Goal: Information Seeking & Learning: Learn about a topic

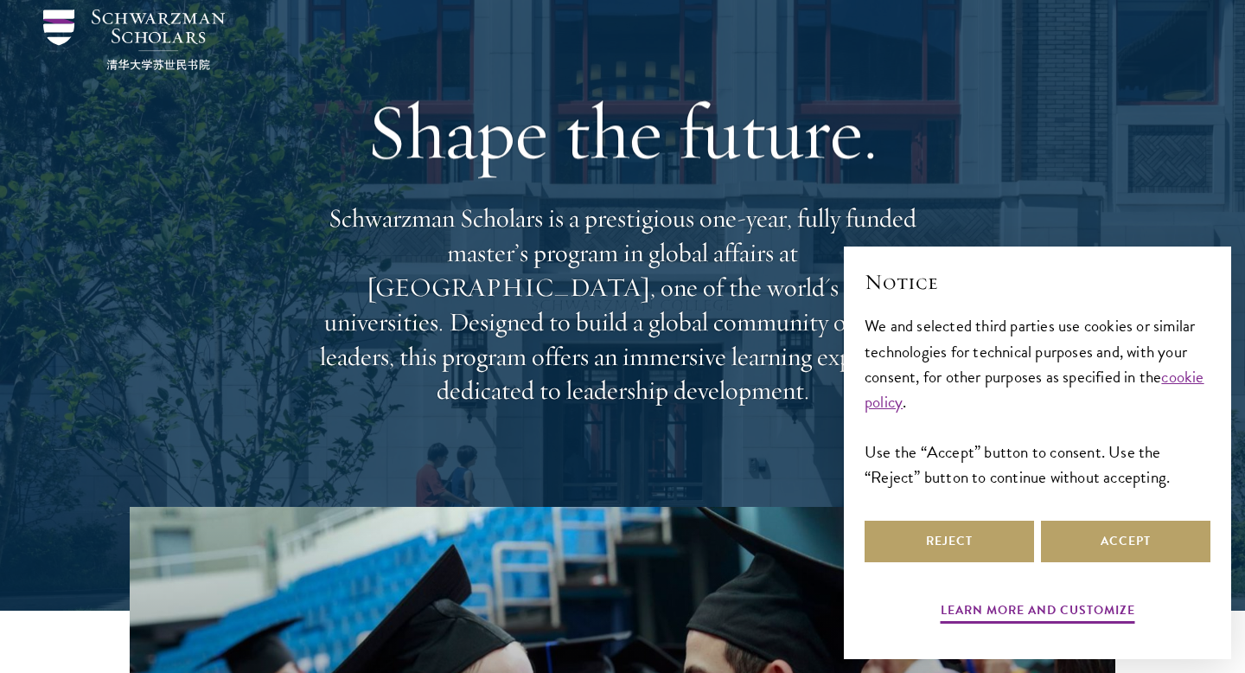
scroll to position [412, 0]
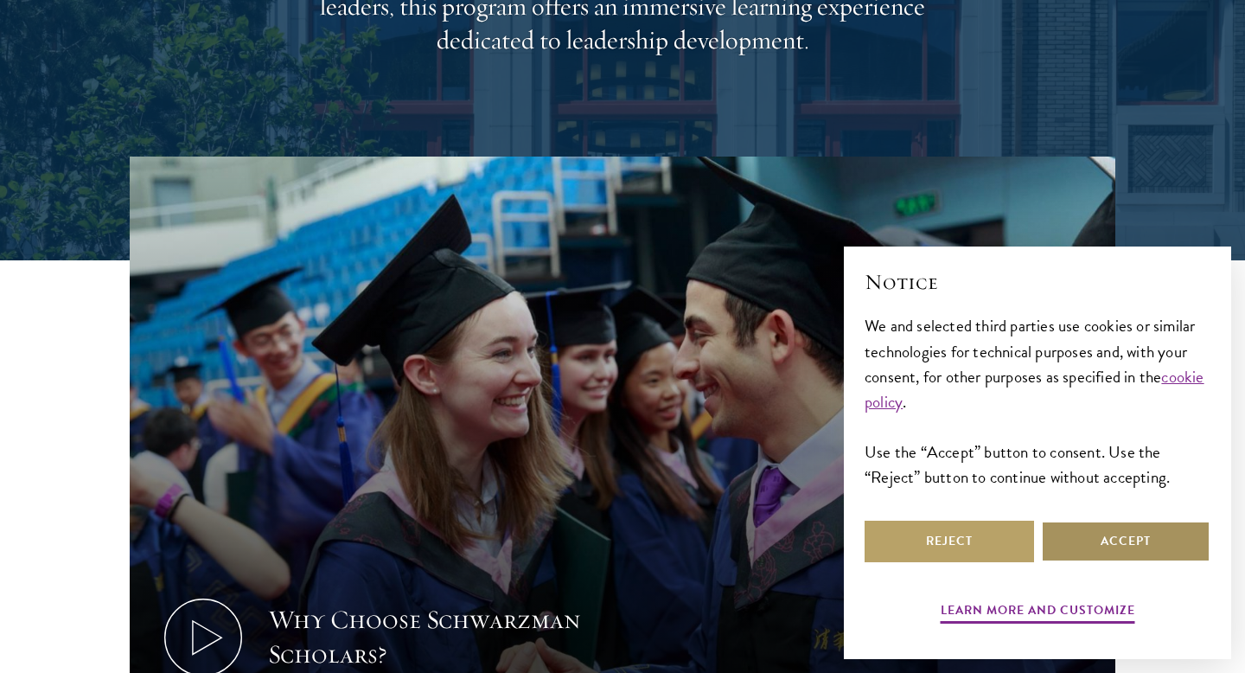
click at [1082, 552] on button "Accept" at bounding box center [1125, 540] width 169 height 41
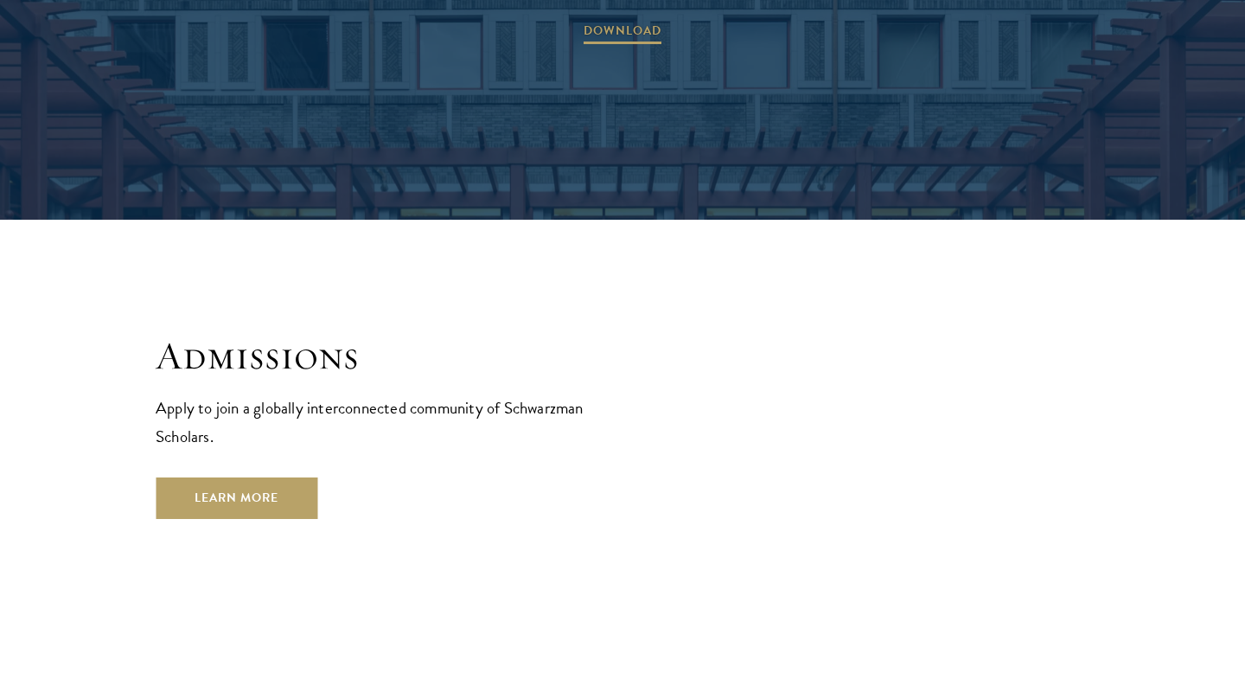
scroll to position [2799, 0]
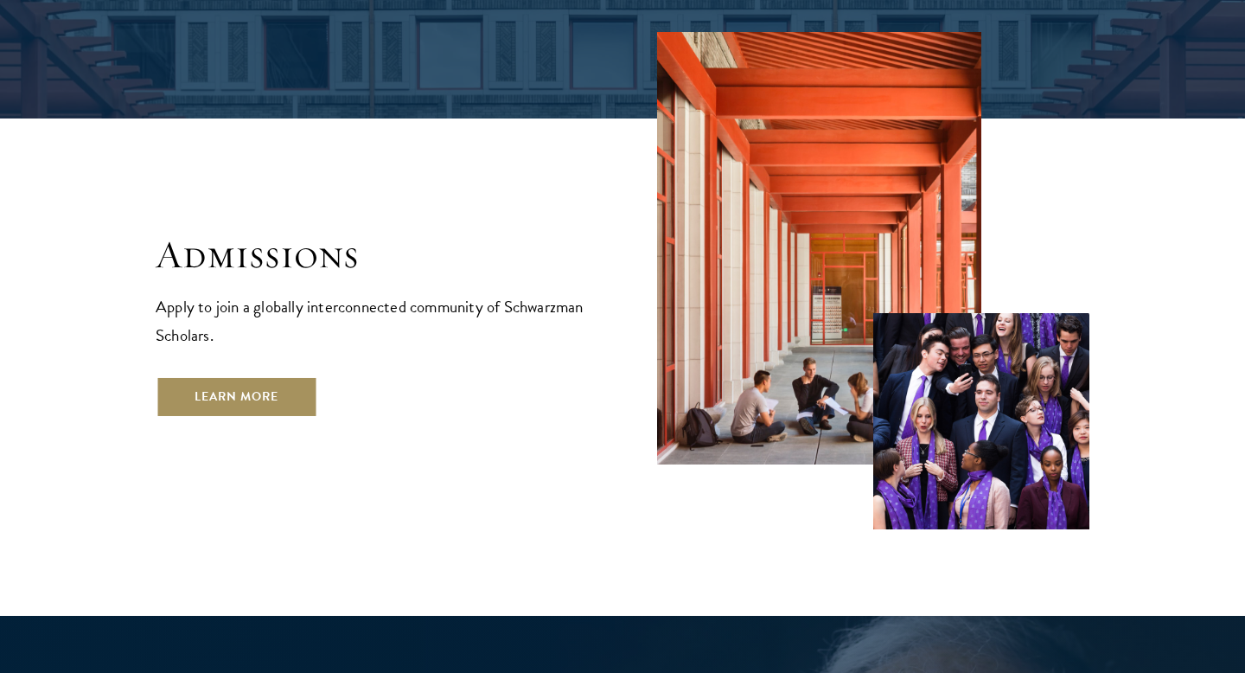
click at [242, 376] on link "Learn More" at bounding box center [237, 396] width 162 height 41
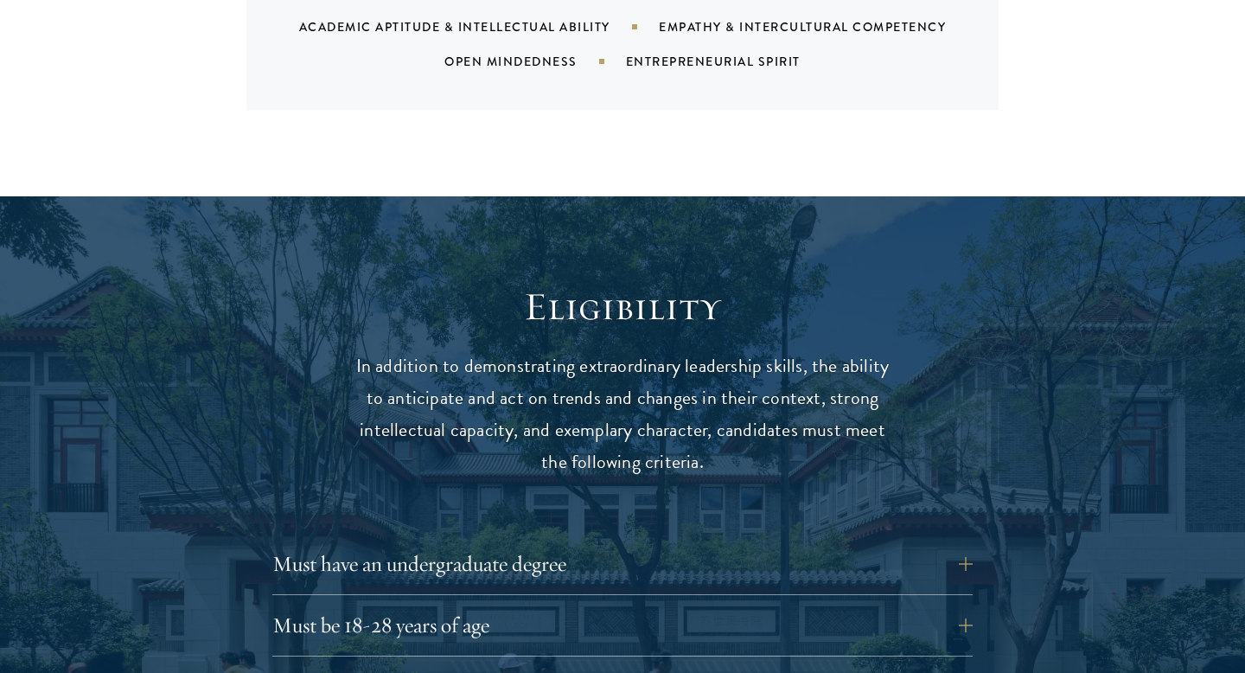
scroll to position [2330, 0]
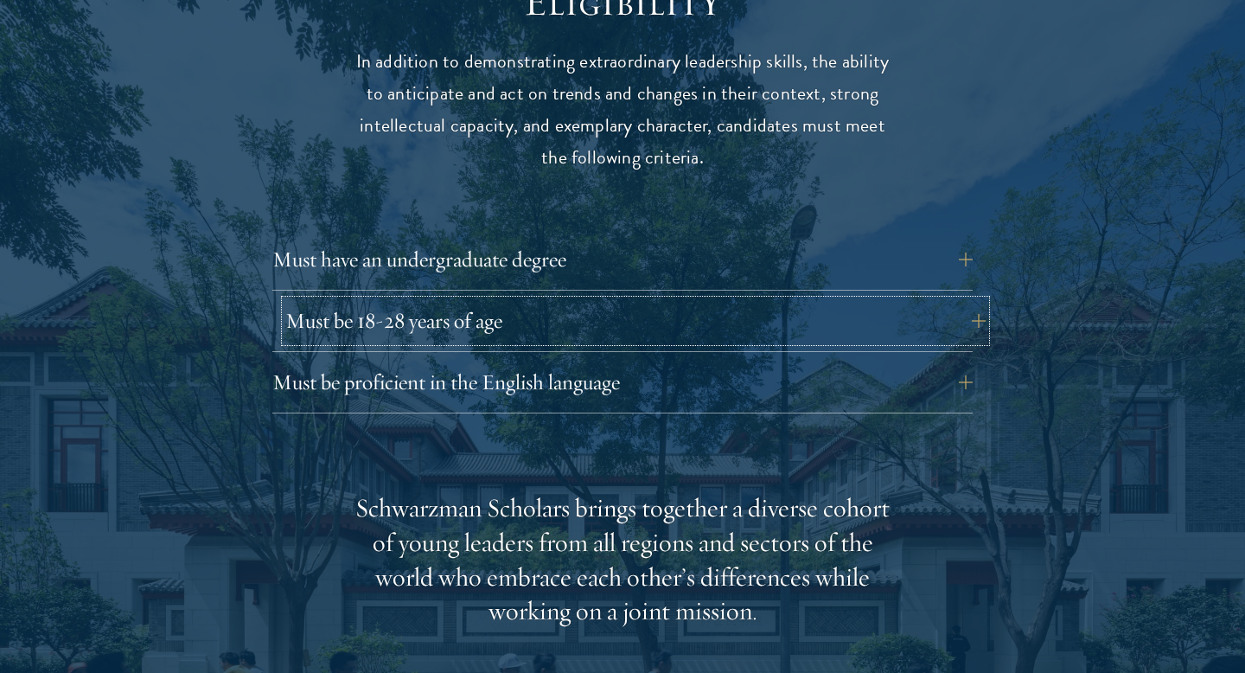
click at [964, 300] on button "Must be 18-28 years of age" at bounding box center [635, 320] width 700 height 41
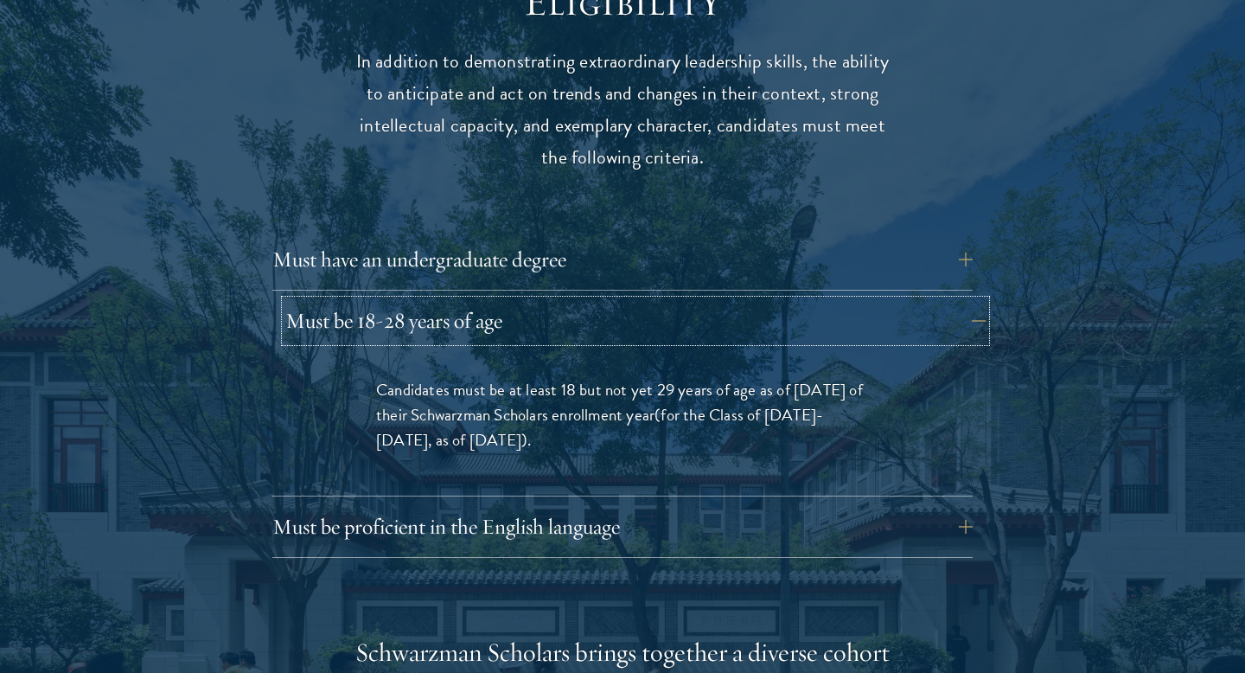
click at [964, 300] on button "Must be 18-28 years of age" at bounding box center [635, 320] width 700 height 41
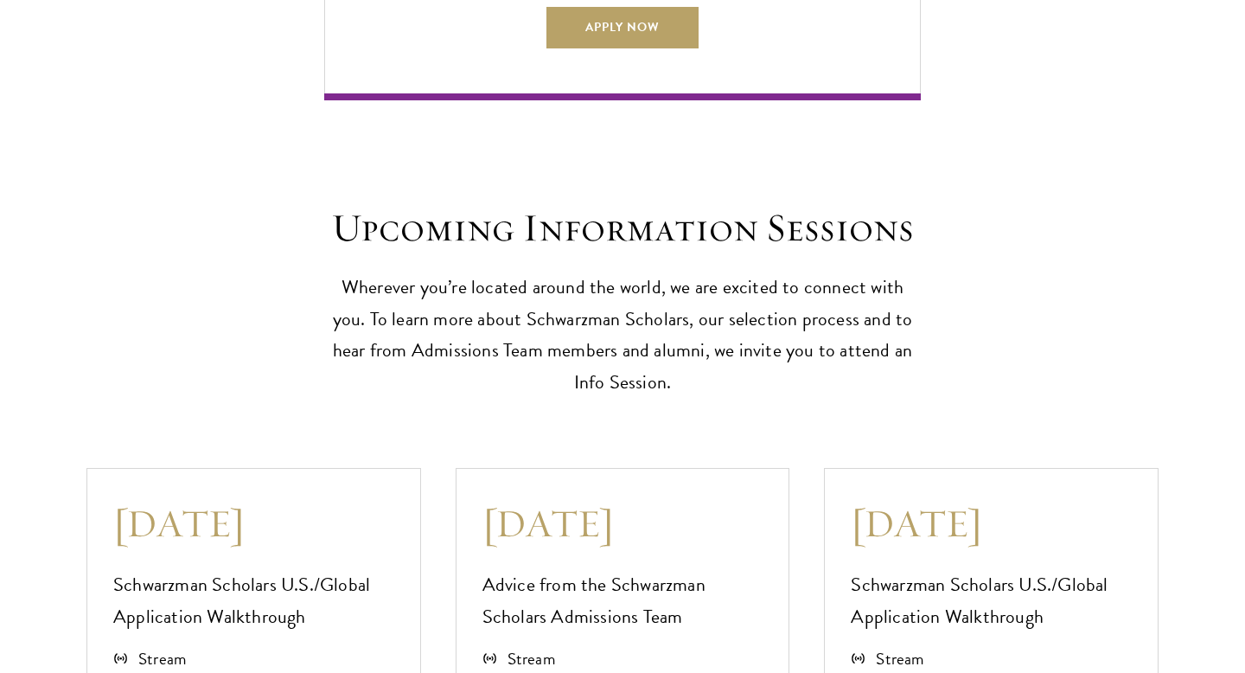
scroll to position [4551, 0]
